Goal: Navigation & Orientation: Find specific page/section

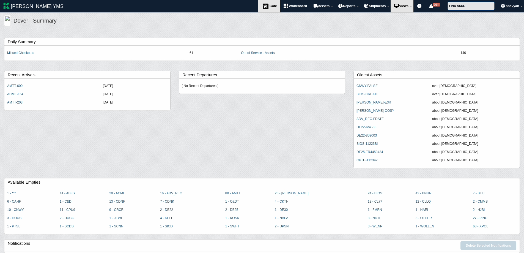
click at [270, 7] on span "Gate" at bounding box center [272, 6] width 7 height 4
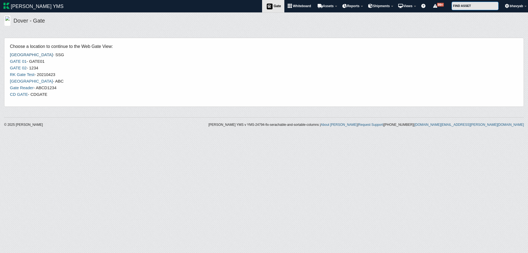
click at [24, 55] on link "[GEOGRAPHIC_DATA]" at bounding box center [31, 54] width 43 height 5
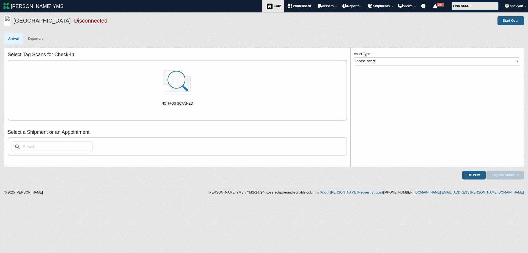
click at [274, 7] on span "Gate" at bounding box center [276, 6] width 7 height 4
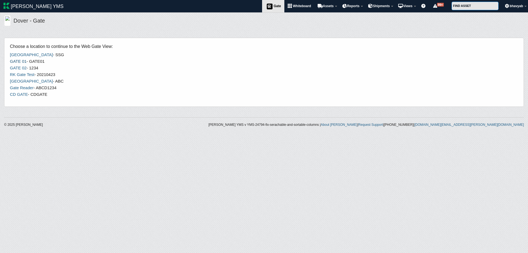
click at [22, 59] on link "GATE 01" at bounding box center [18, 61] width 17 height 5
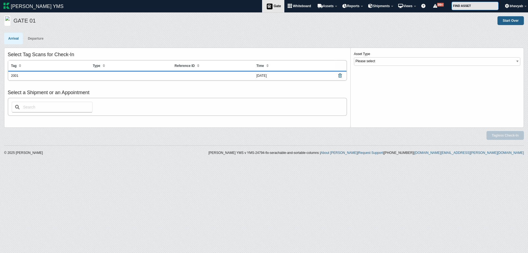
drag, startPoint x: 0, startPoint y: 0, endPoint x: 275, endPoint y: 7, distance: 274.6
click at [275, 7] on span "Gate" at bounding box center [276, 6] width 7 height 4
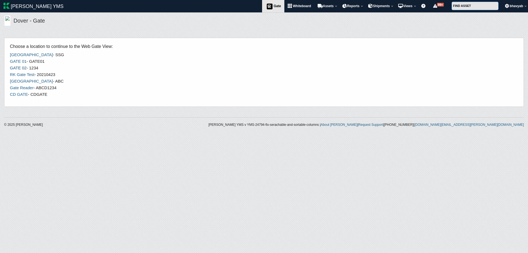
click at [24, 69] on link "GATE 02" at bounding box center [18, 67] width 17 height 5
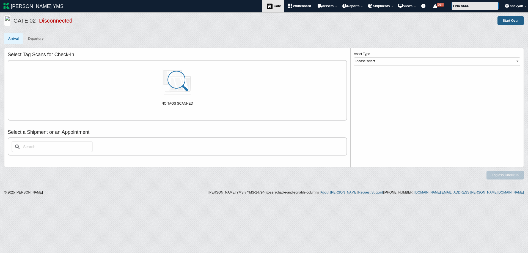
click at [275, 7] on span "Gate" at bounding box center [276, 6] width 7 height 4
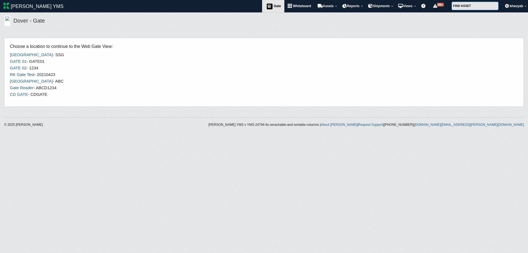
click at [27, 75] on link "RK Gate Test" at bounding box center [22, 74] width 24 height 5
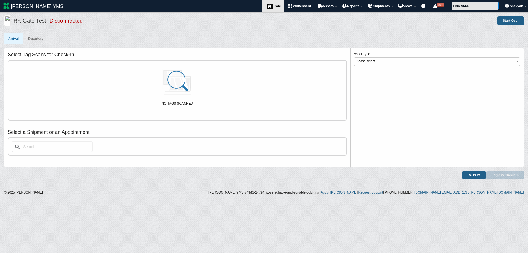
click at [274, 9] on link "Gate" at bounding box center [273, 6] width 22 height 12
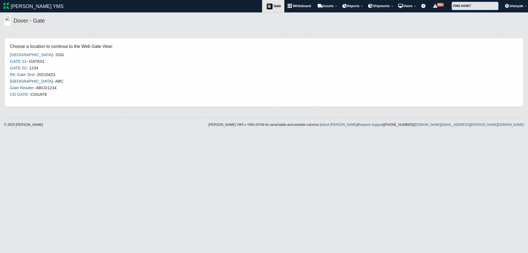
click at [21, 82] on link "North Gate" at bounding box center [31, 81] width 43 height 5
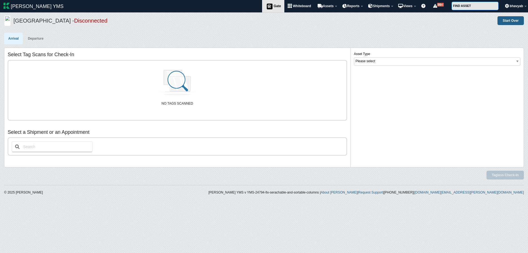
click at [273, 5] on span "Gate" at bounding box center [276, 6] width 7 height 4
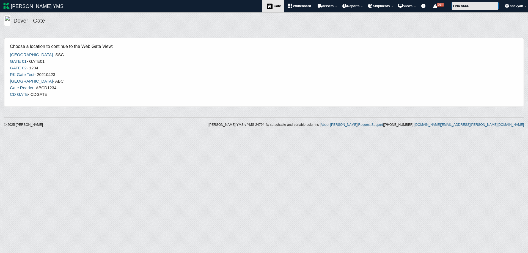
click at [27, 86] on link "Gate Reader" at bounding box center [22, 87] width 24 height 5
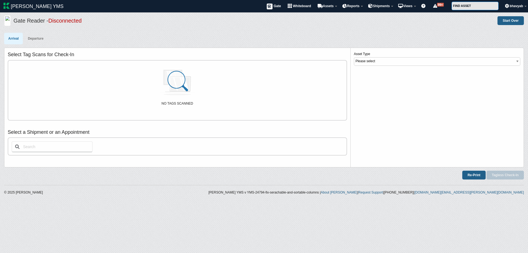
click at [269, 5] on icon at bounding box center [269, 6] width 8 height 7
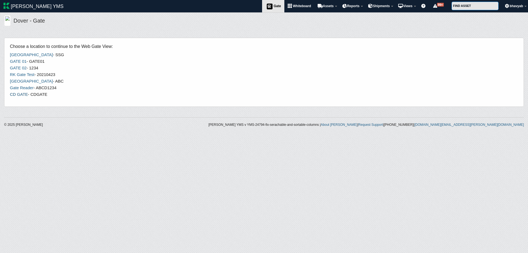
click at [16, 95] on link "CD GATE" at bounding box center [19, 94] width 18 height 5
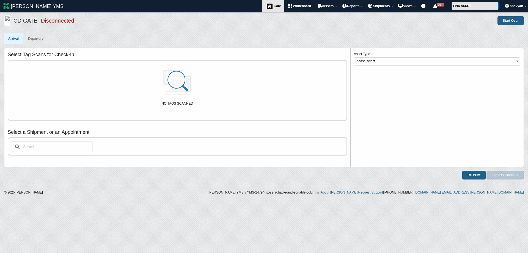
click at [274, 6] on span "Gate" at bounding box center [276, 6] width 7 height 4
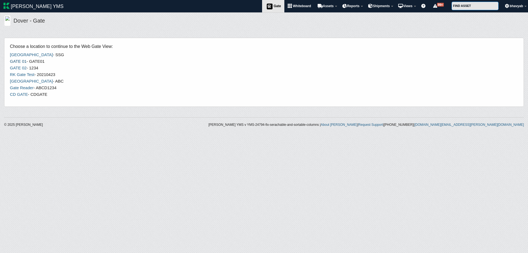
click at [25, 61] on link "GATE 01" at bounding box center [18, 61] width 17 height 5
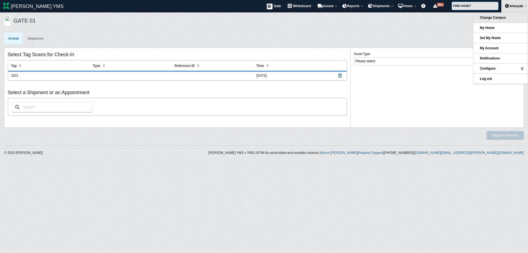
click at [486, 17] on span "Change Campus" at bounding box center [493, 18] width 26 height 4
